Goal: Task Accomplishment & Management: Manage account settings

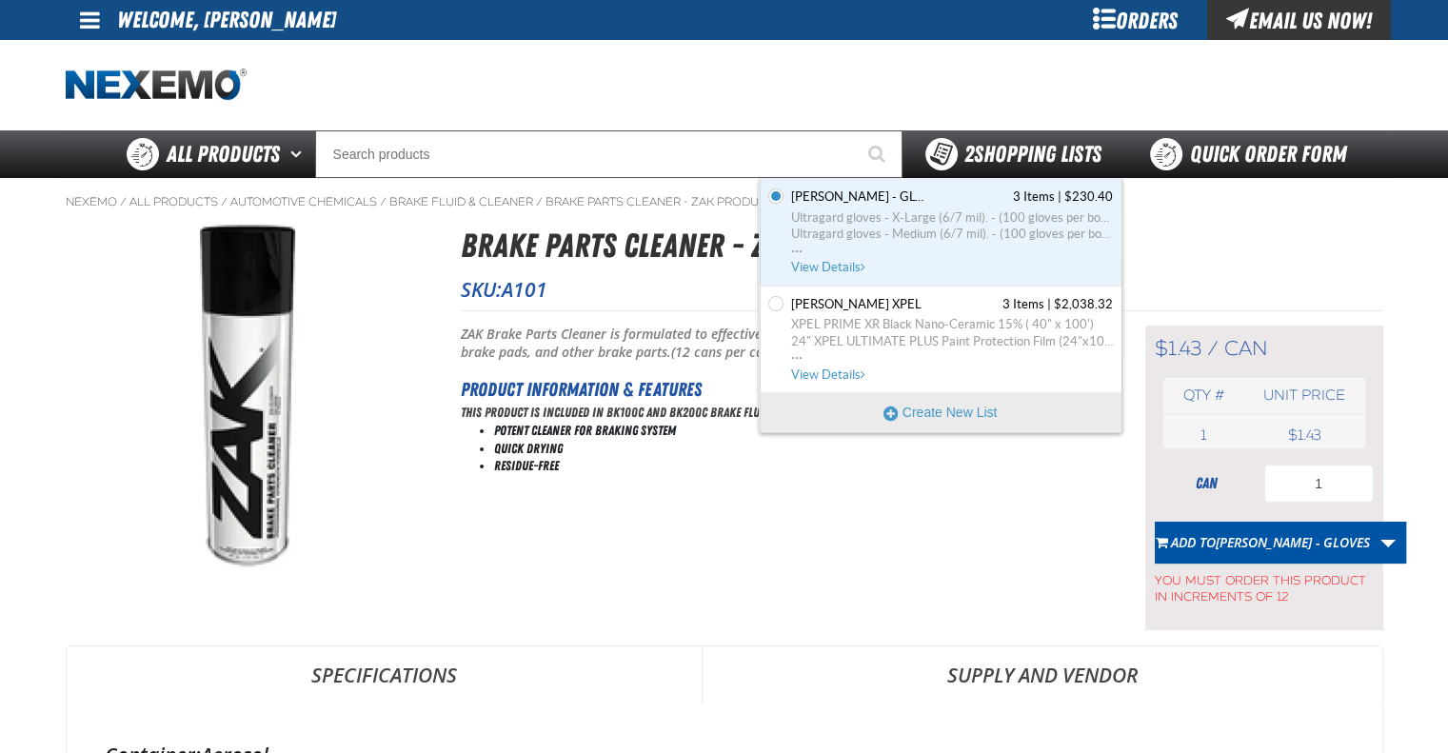
click at [1009, 150] on span "2 Shopping Lists" at bounding box center [1032, 154] width 137 height 27
click at [918, 223] on span "Ultragard gloves - X-Large (6/7 mil). - (100 gloves per box MIN 10 box order)" at bounding box center [952, 217] width 322 height 17
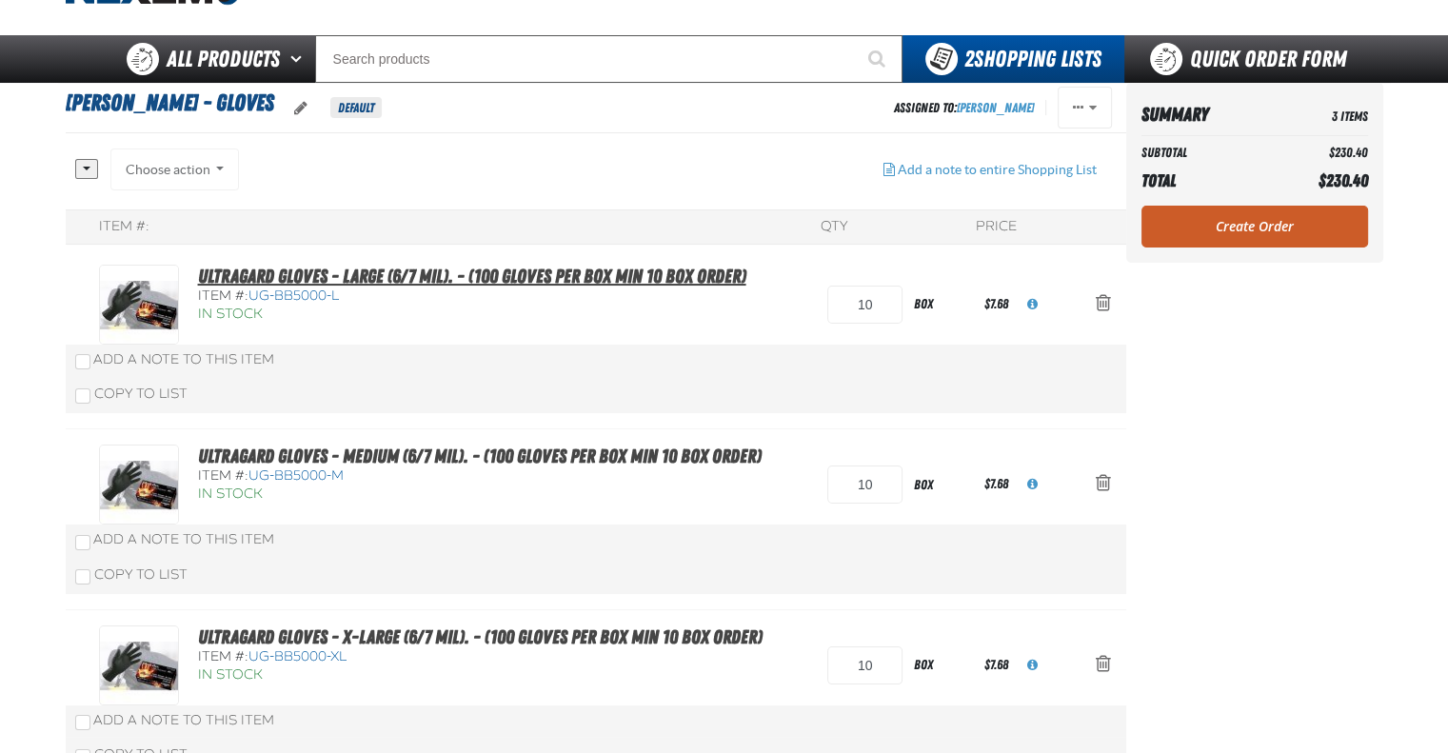
scroll to position [190, 0]
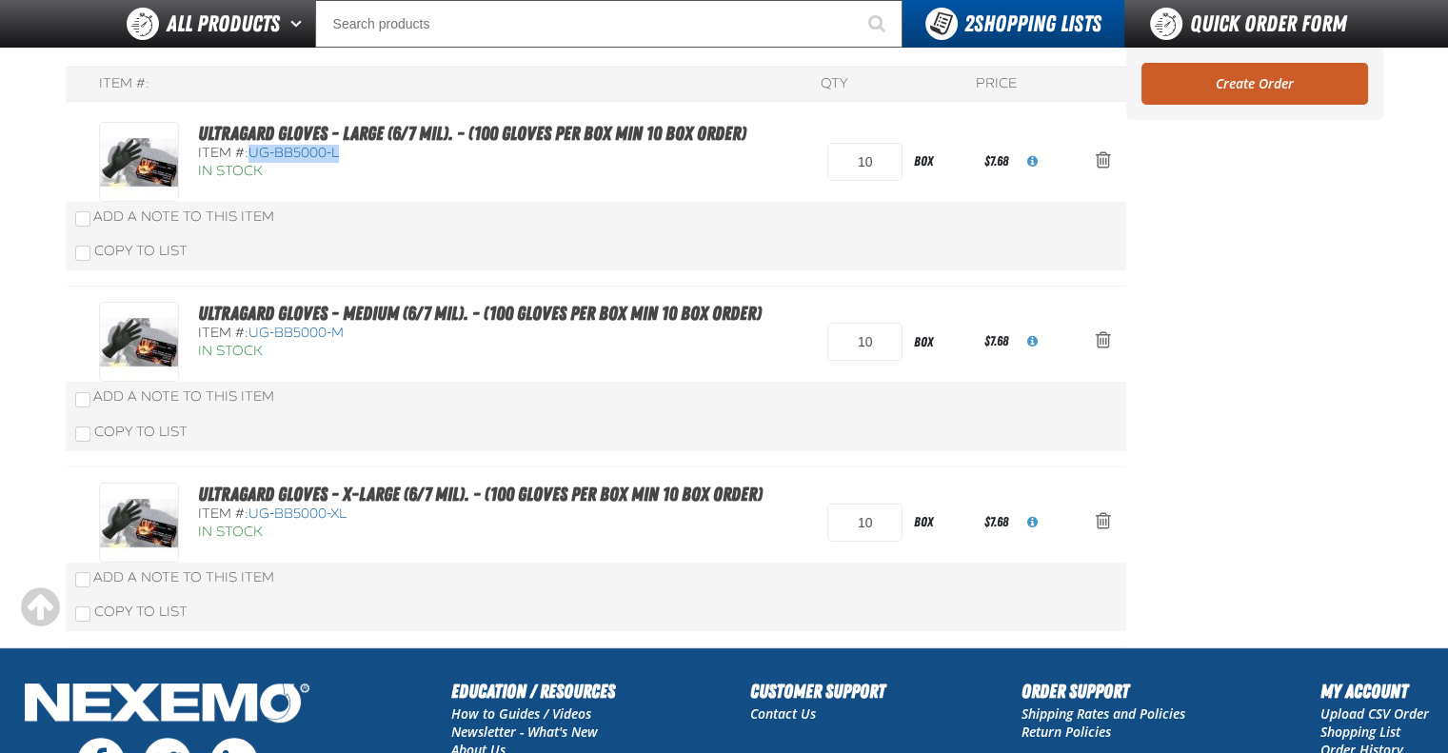
drag, startPoint x: 347, startPoint y: 152, endPoint x: 250, endPoint y: 159, distance: 96.4
click at [250, 159] on div "Item #: UG-BB5000-L" at bounding box center [472, 154] width 548 height 18
copy span "UG-BB5000-L"
drag, startPoint x: 251, startPoint y: 332, endPoint x: 347, endPoint y: 331, distance: 96.2
click at [347, 331] on div "Item #: UG-BB5000-M" at bounding box center [480, 334] width 564 height 18
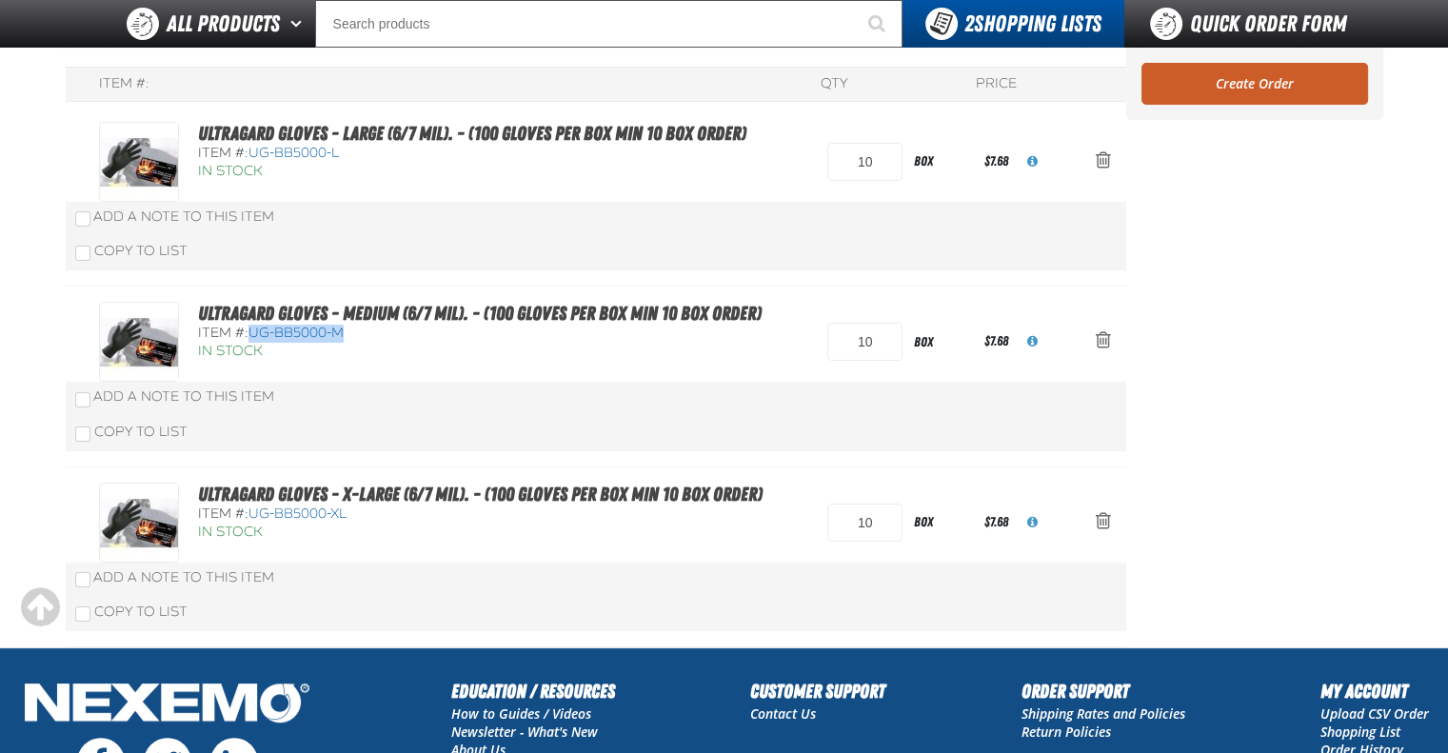
copy span "UG-BB5000-M"
drag, startPoint x: 255, startPoint y: 157, endPoint x: 339, endPoint y: 152, distance: 83.9
click at [339, 152] on span "UG-BB5000-L" at bounding box center [293, 153] width 90 height 16
copy span "UG-BB5000-L"
drag, startPoint x: 251, startPoint y: 510, endPoint x: 347, endPoint y: 507, distance: 95.2
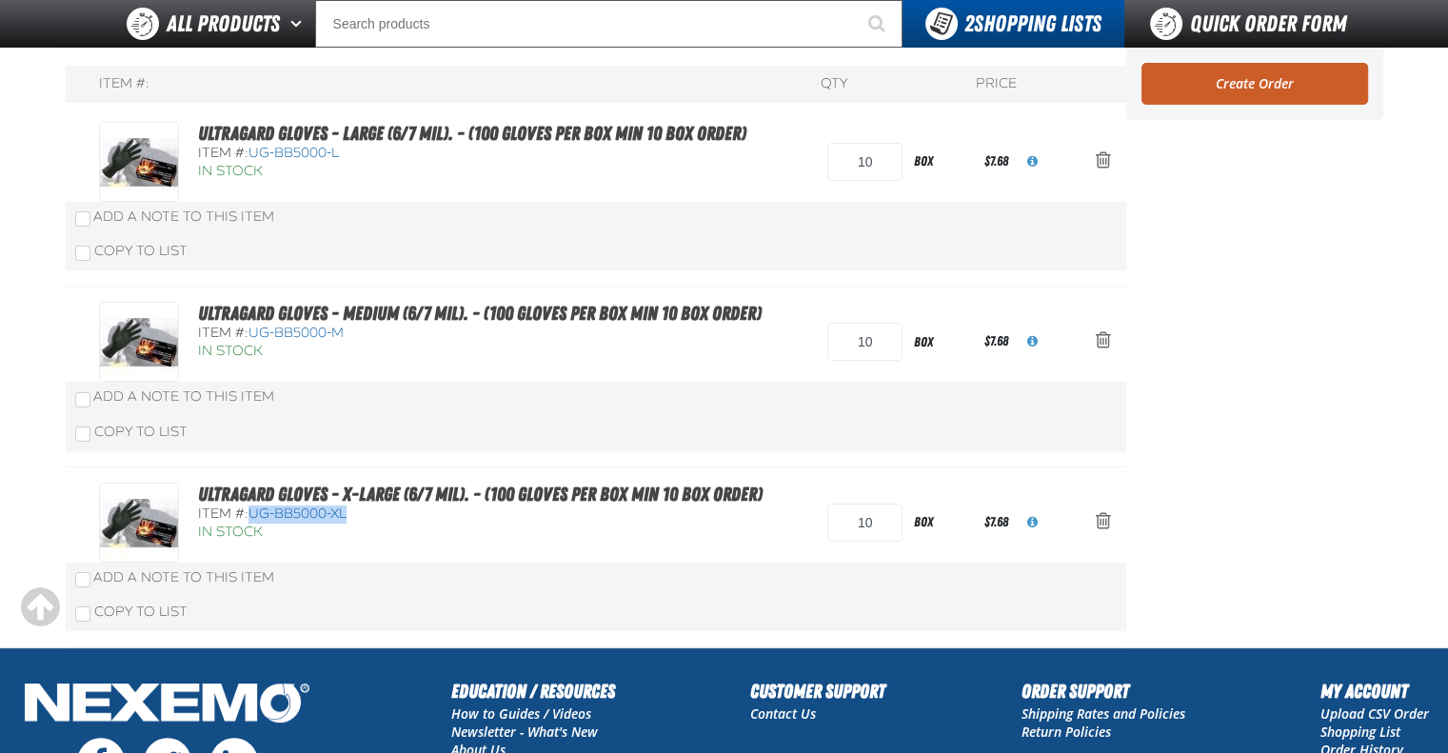
click at [347, 507] on span "UG-BB5000-XL" at bounding box center [297, 513] width 98 height 16
copy span "UG-BB5000-XL"
